Goal: Information Seeking & Learning: Learn about a topic

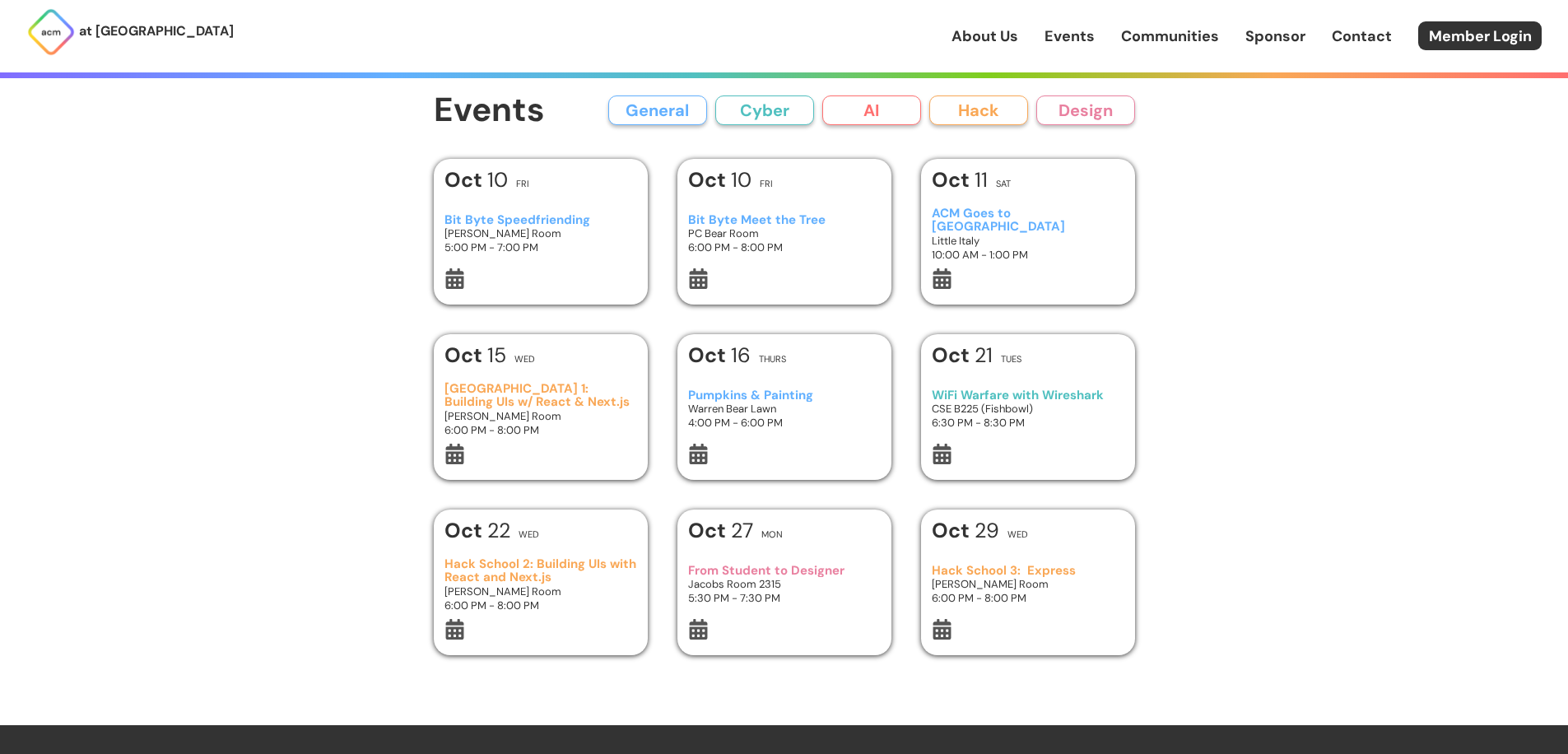
click at [731, 218] on h3 "Bit Byte Meet the Tree" at bounding box center [784, 220] width 192 height 14
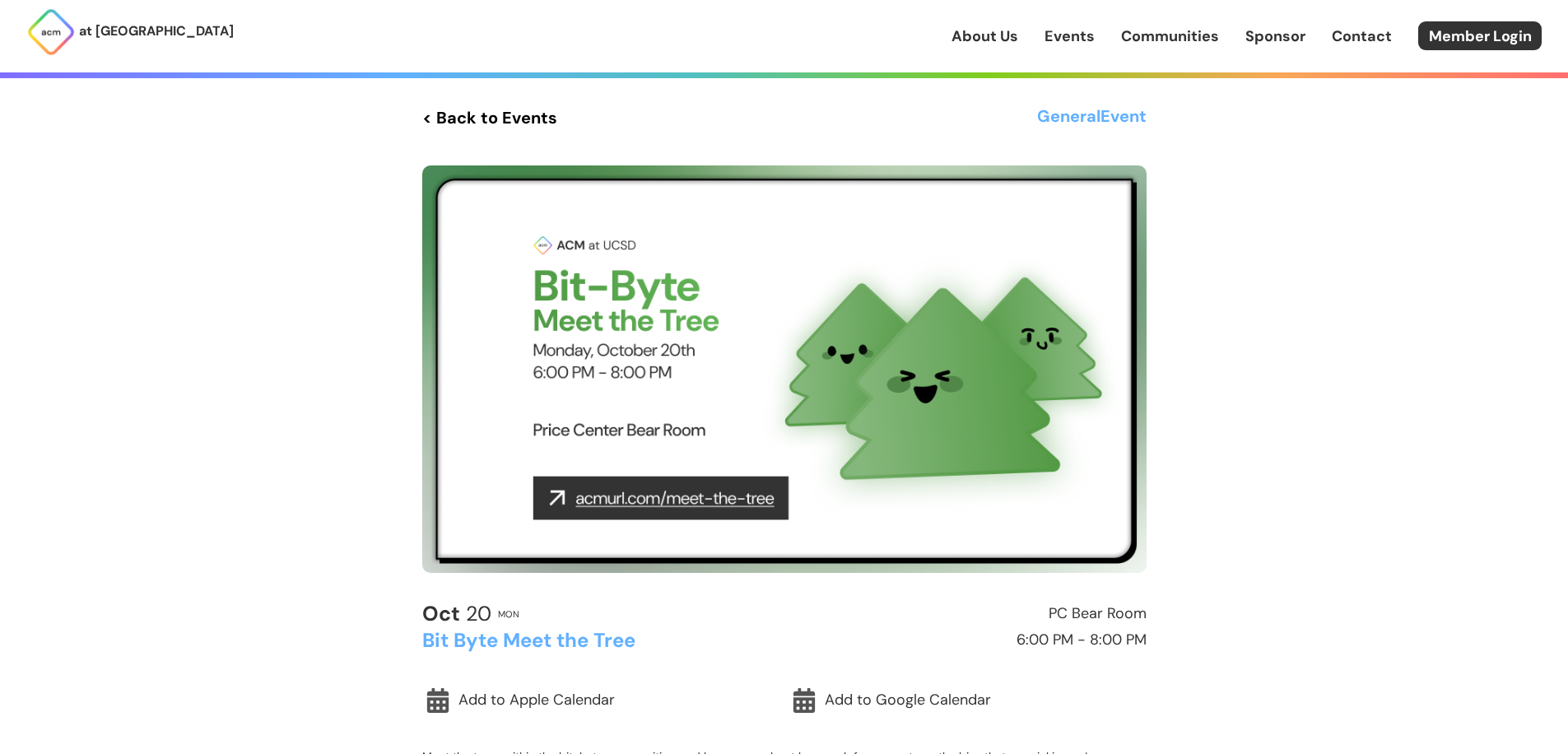
click at [474, 125] on link "< Back to Events" at bounding box center [490, 117] width 135 height 30
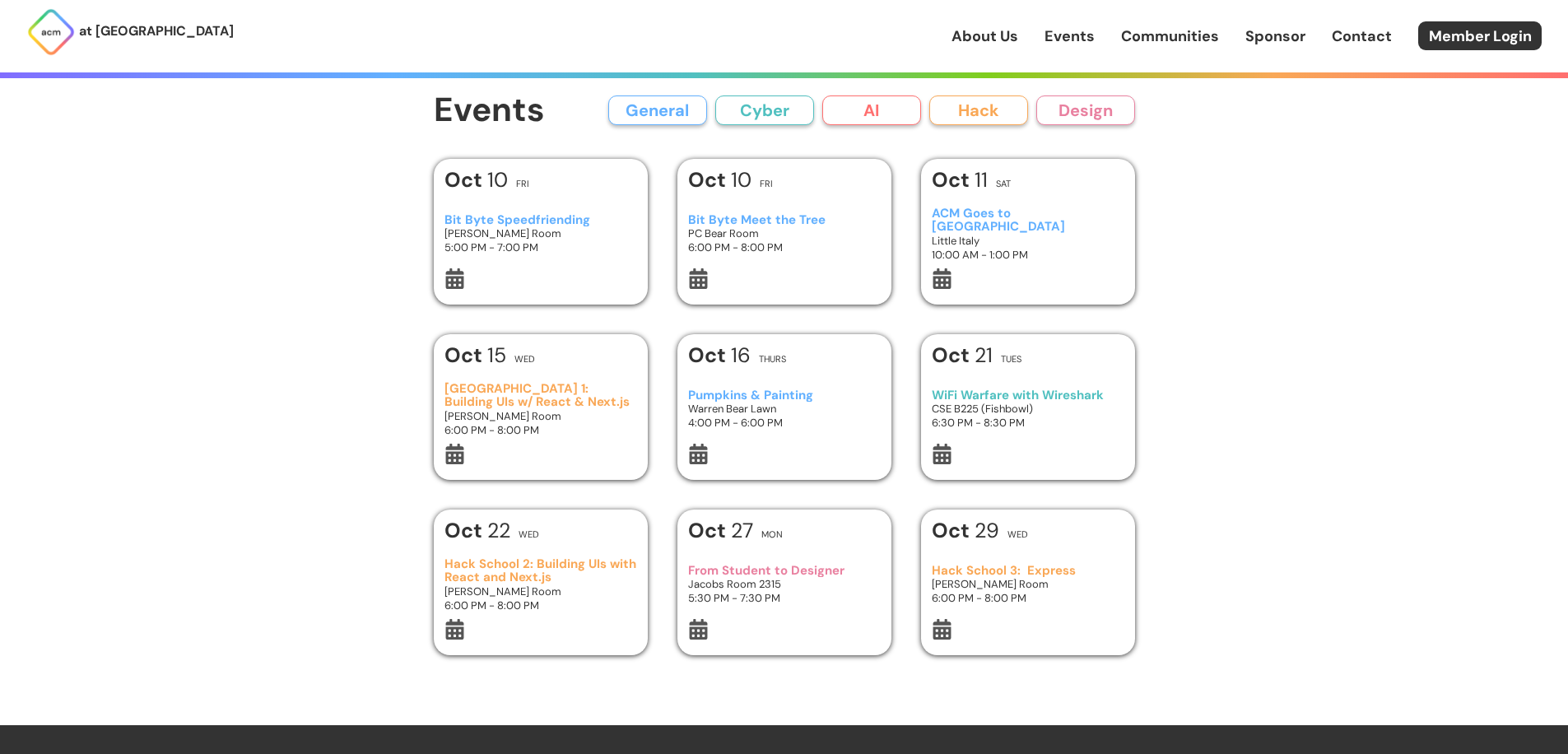
click at [990, 218] on h3 "ACM Goes to [GEOGRAPHIC_DATA]" at bounding box center [1027, 220] width 192 height 27
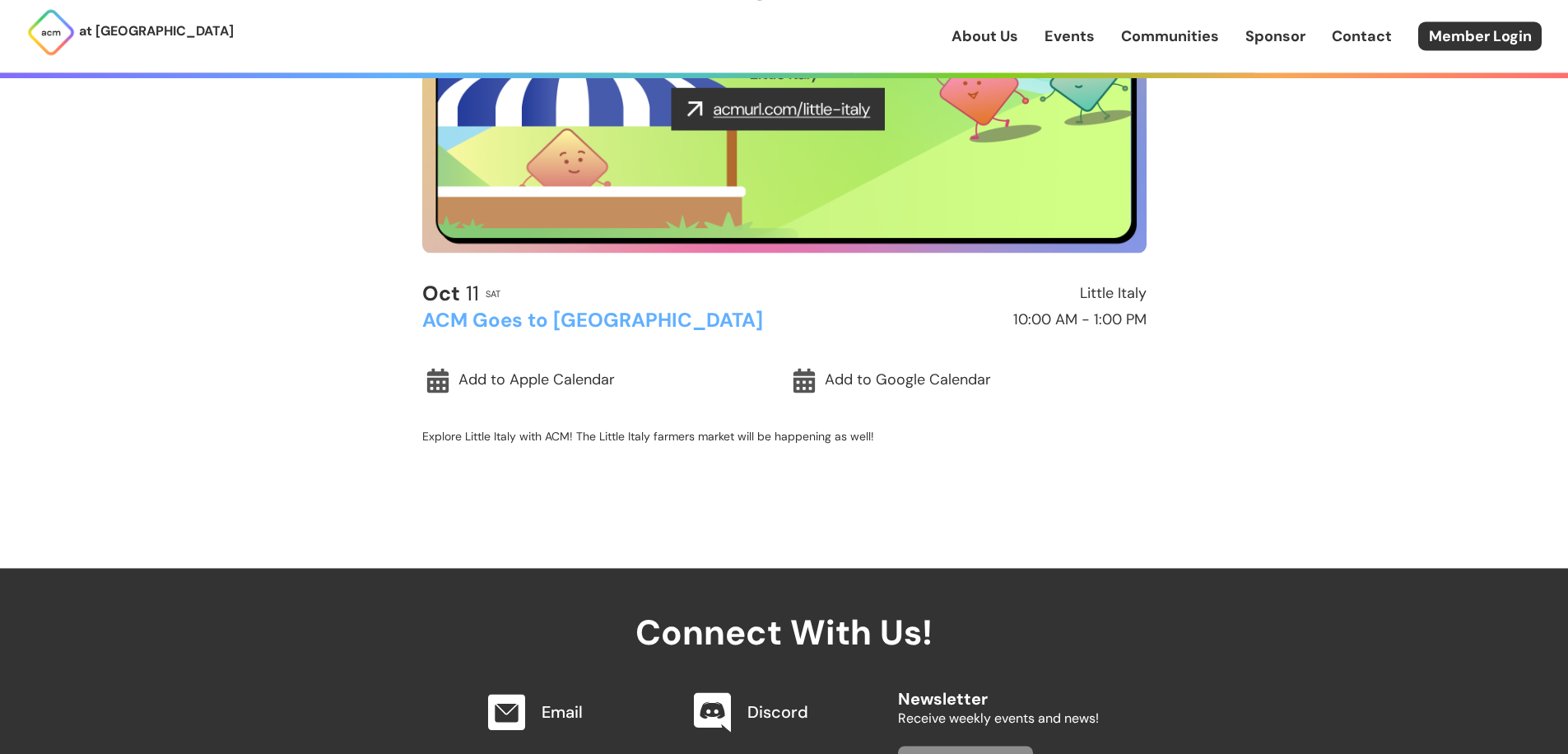
scroll to position [408, 0]
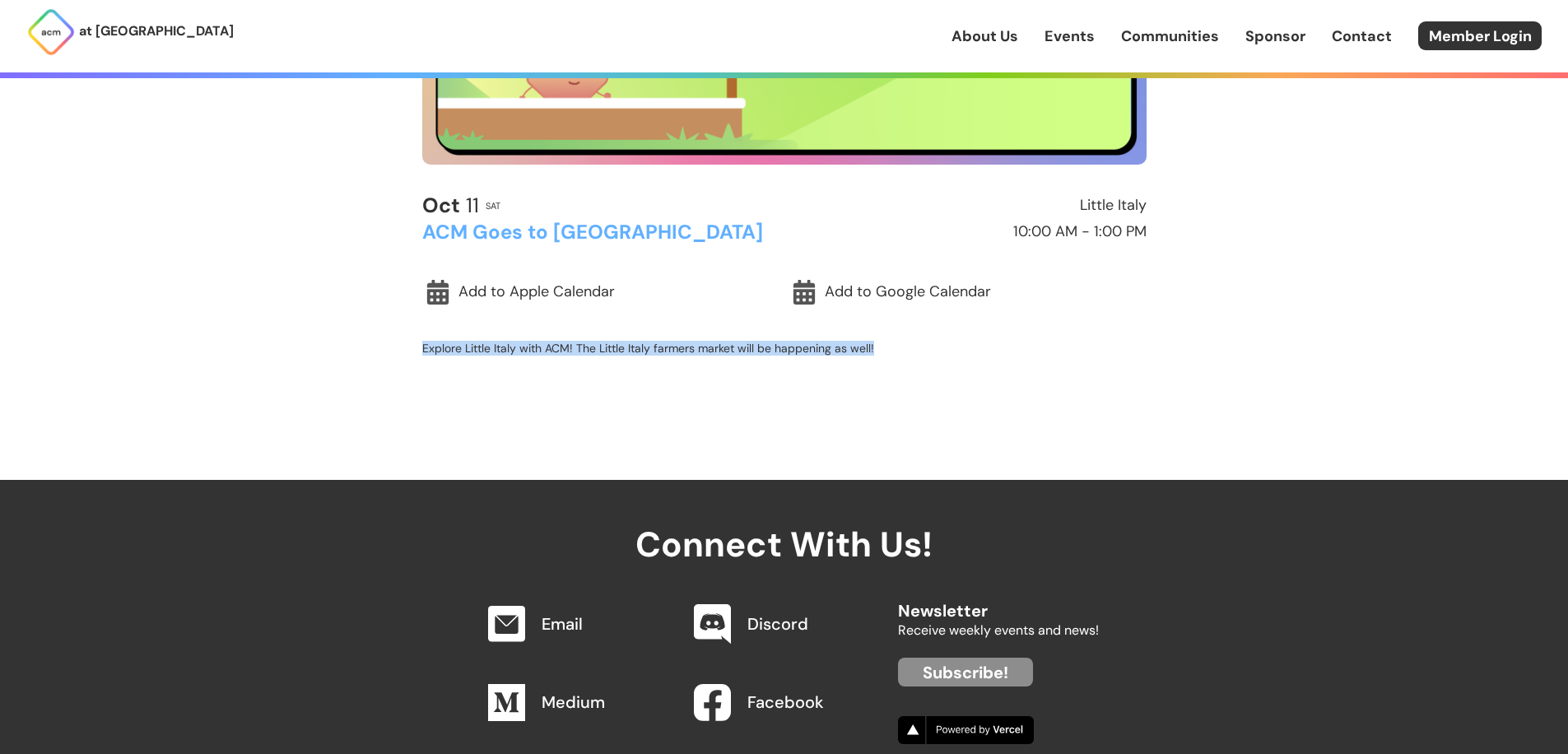
drag, startPoint x: 406, startPoint y: 355, endPoint x: 898, endPoint y: 362, distance: 492.0
click at [881, 356] on main "< Back to Events General Event [DATE] Sat Little Italy ACM Goes to [GEOGRAPHIC_…" at bounding box center [784, 36] width 790 height 682
click at [901, 363] on div "[DATE] Sat Little Italy ACM Goes to [GEOGRAPHIC_DATA] 10:00 AM - 1:00 PM Add to…" at bounding box center [784, 286] width 724 height 183
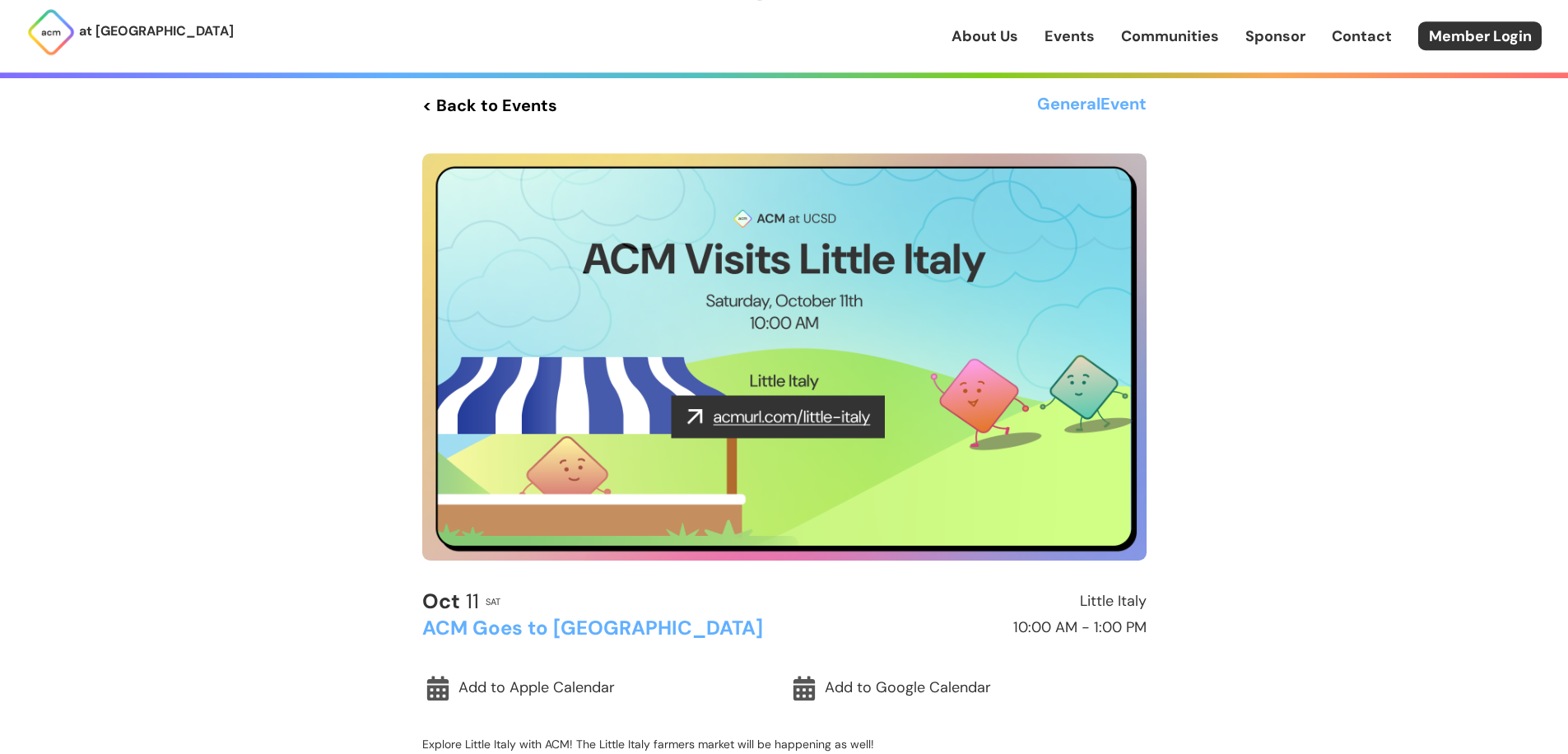
scroll to position [0, 0]
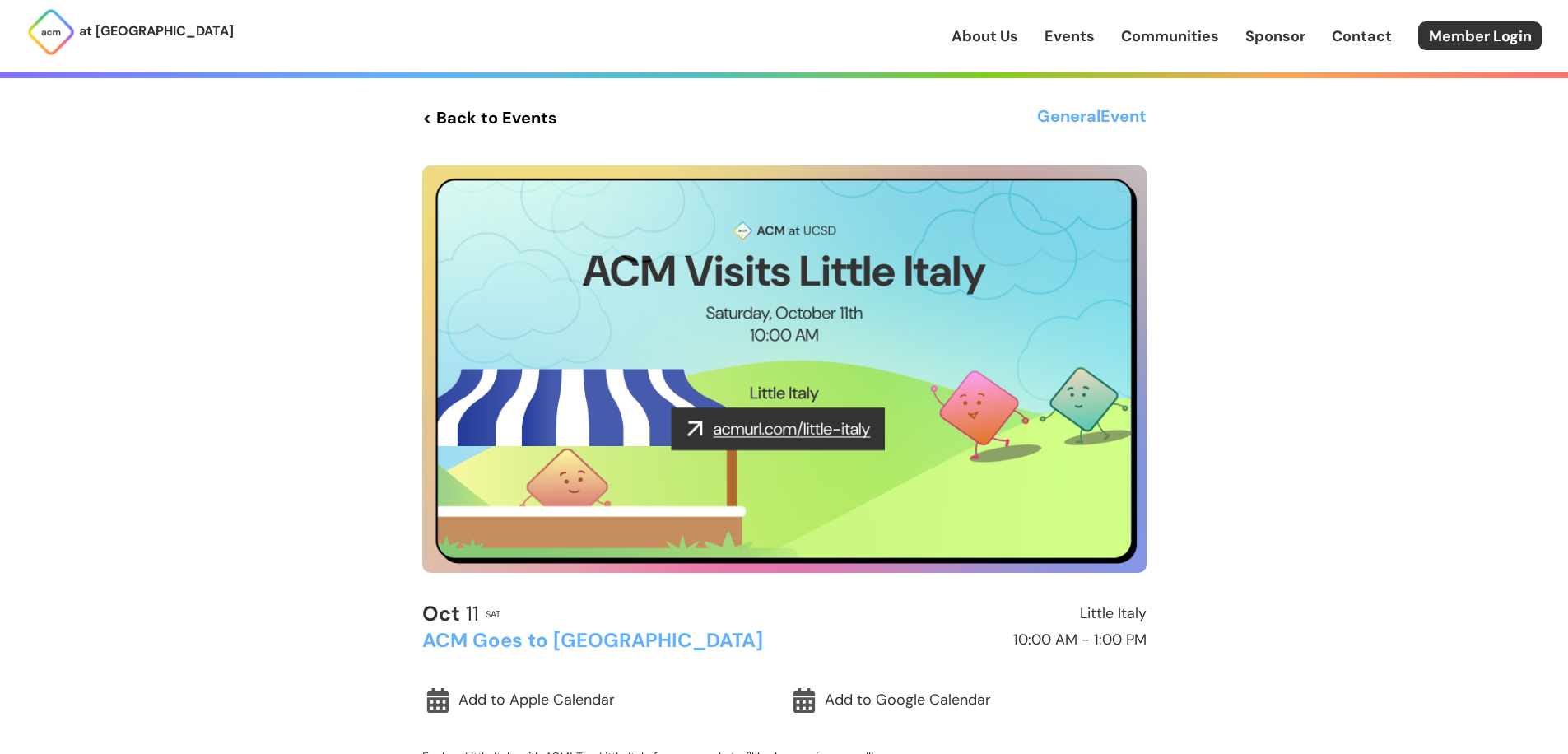
click at [539, 127] on link "< Back to Events" at bounding box center [490, 117] width 135 height 30
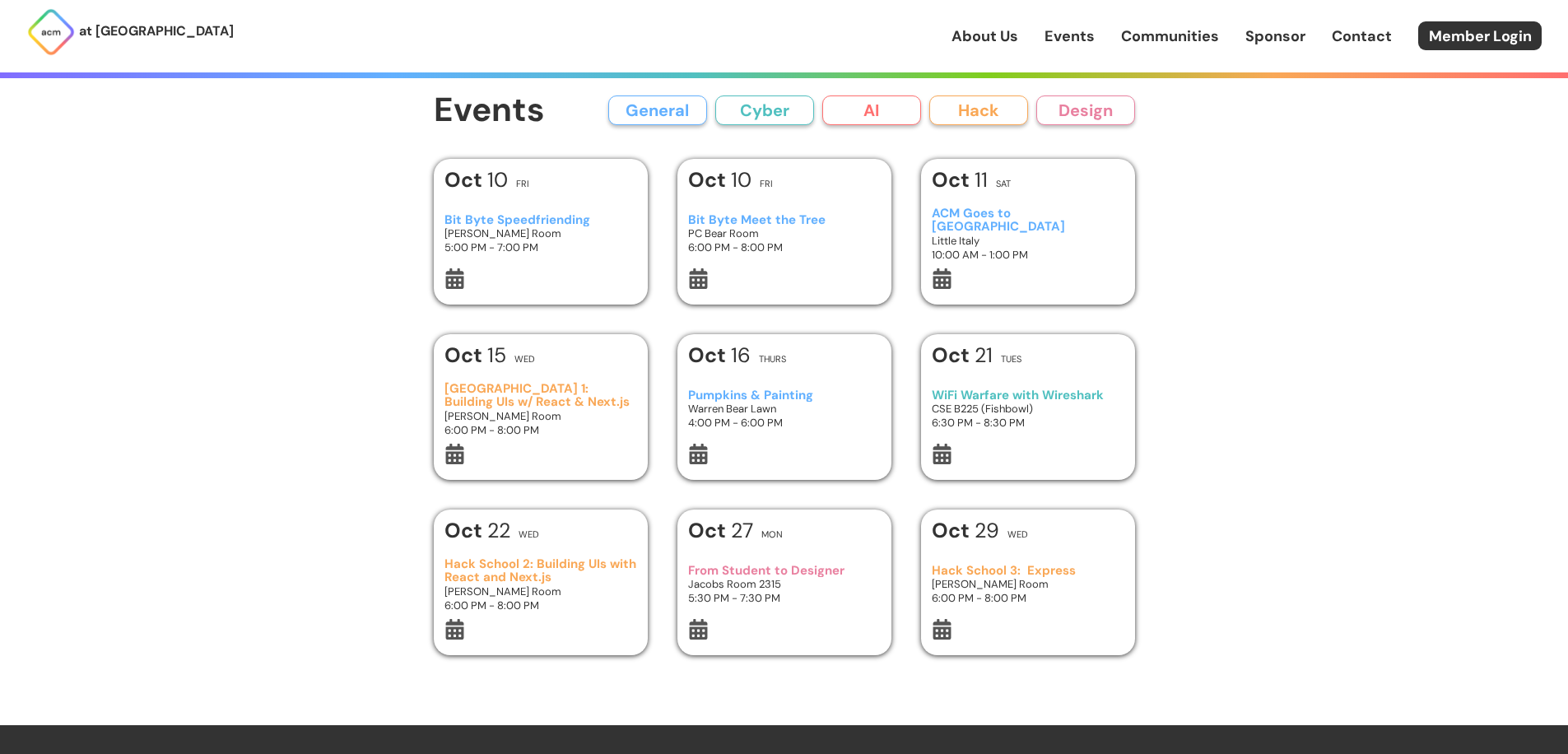
click at [364, 396] on div "at [GEOGRAPHIC_DATA] About Us Events Communities Sponsor Contact Member Login A…" at bounding box center [784, 604] width 1568 height 1209
click at [358, 395] on div "at [GEOGRAPHIC_DATA] About Us Events Communities Sponsor Contact Member Login A…" at bounding box center [784, 604] width 1568 height 1209
click at [653, 107] on button "General" at bounding box center [657, 110] width 99 height 30
